Goal: Information Seeking & Learning: Learn about a topic

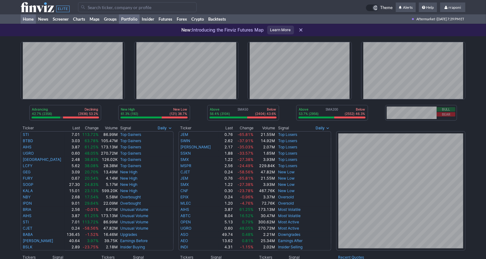
click at [128, 21] on link "Portfolio" at bounding box center [129, 18] width 21 height 9
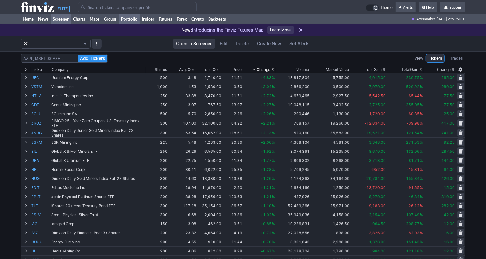
click at [64, 21] on link "Screener" at bounding box center [61, 18] width 20 height 9
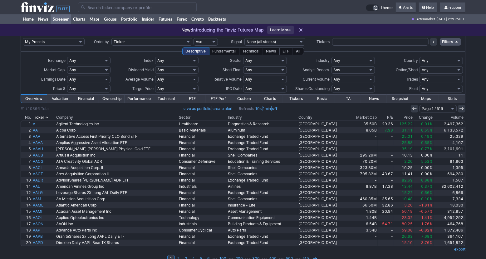
click at [350, 61] on select "Any Stocks only (ex-Funds) Exchange Traded Fund Advertising Agencies Aerospace …" at bounding box center [353, 60] width 43 height 7
select select "gold"
click at [332, 57] on select "Any Stocks only (ex-Funds) Exchange Traded Fund Advertising Agencies Aerospace …" at bounding box center [353, 60] width 43 height 7
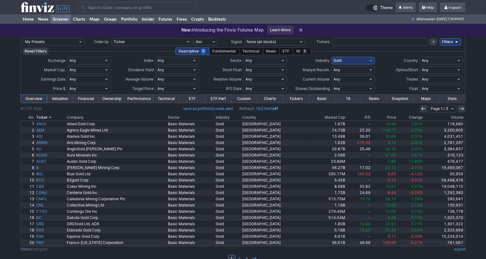
click at [455, 117] on th "Volume" at bounding box center [445, 117] width 42 height 6
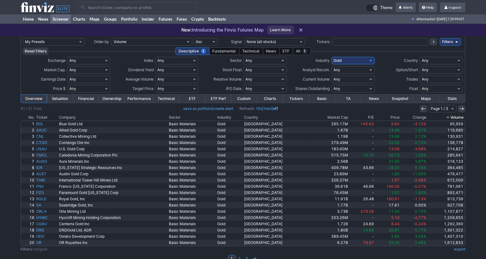
click at [455, 117] on th "Volume" at bounding box center [447, 117] width 38 height 6
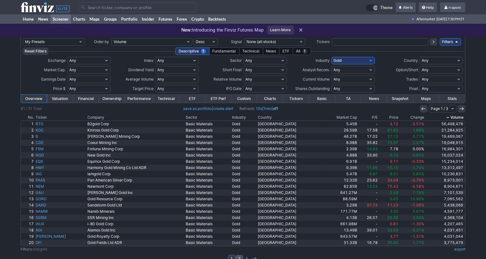
click at [238, 257] on link "2" at bounding box center [239, 258] width 7 height 7
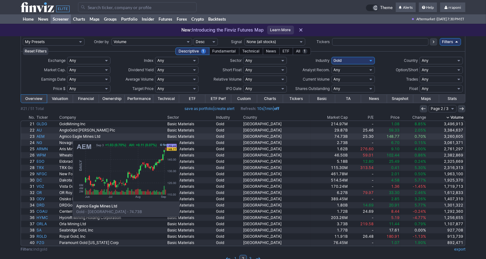
click at [42, 137] on link "AEM" at bounding box center [47, 136] width 23 height 6
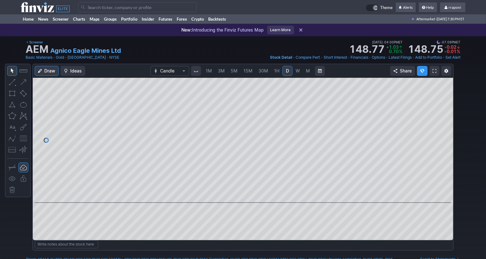
click at [307, 72] on span "M" at bounding box center [308, 70] width 4 height 5
click at [238, 193] on span at bounding box center [237, 193] width 8 height 5
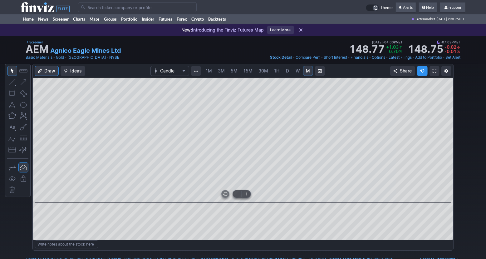
click at [238, 193] on span at bounding box center [237, 193] width 8 height 5
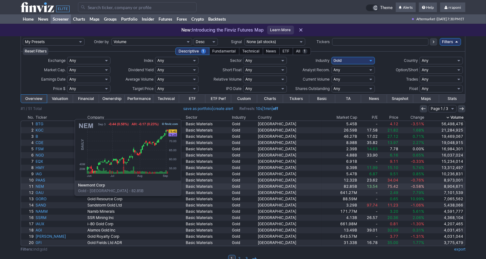
click at [43, 188] on link "NEM" at bounding box center [61, 186] width 52 height 6
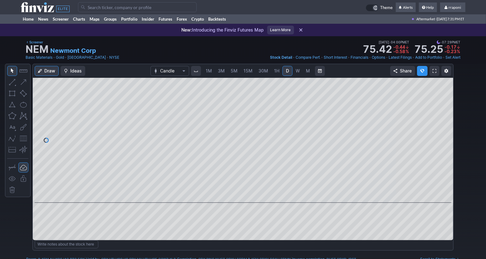
click at [310, 68] on link "M" at bounding box center [308, 71] width 10 height 10
click at [238, 194] on span at bounding box center [237, 193] width 8 height 5
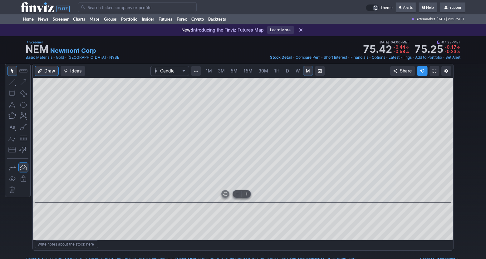
click at [238, 194] on span at bounding box center [237, 193] width 8 height 5
click at [54, 16] on link "Screener" at bounding box center [61, 18] width 20 height 9
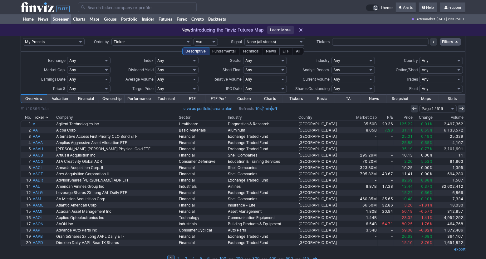
click at [359, 61] on select "Any Stocks only (ex-Funds) Exchange Traded Fund Advertising Agencies Aerospace …" at bounding box center [353, 60] width 43 height 7
select select "lumberwoodproduction"
click at [332, 57] on select "Any Stocks only (ex-Funds) Exchange Traded Fund Advertising Agencies Aerospace …" at bounding box center [353, 60] width 43 height 7
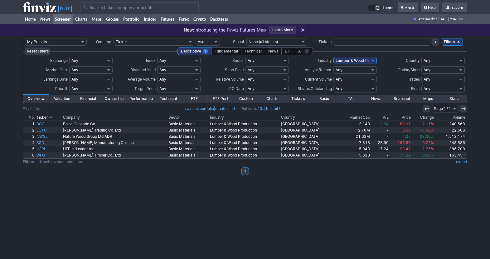
click at [460, 116] on th "Volume" at bounding box center [451, 117] width 32 height 6
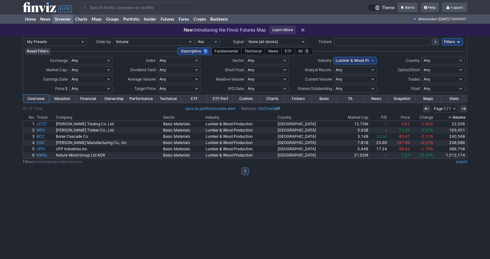
click at [460, 116] on th "Volume" at bounding box center [451, 117] width 33 height 6
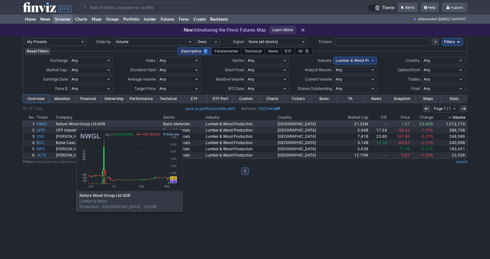
click at [45, 126] on link "NWGL" at bounding box center [45, 124] width 19 height 6
